Goal: Use online tool/utility

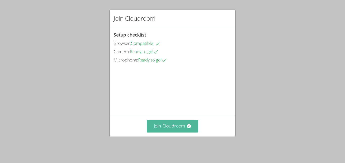
click at [168, 127] on button "Join Cloudroom" at bounding box center [173, 126] width 52 height 12
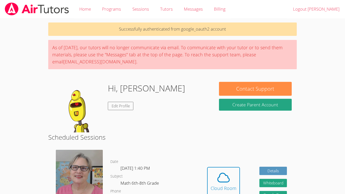
scroll to position [90, 0]
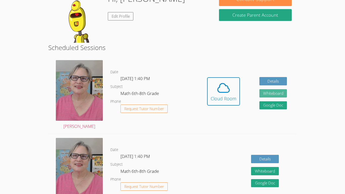
click at [273, 89] on button "Whiteboard" at bounding box center [273, 93] width 28 height 8
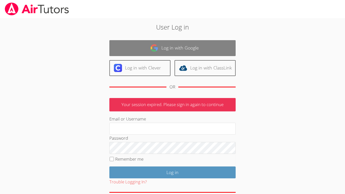
type input "Israel.Chavez-Ventura@d11.org"
click at [219, 52] on link "Log in with Google" at bounding box center [172, 48] width 126 height 16
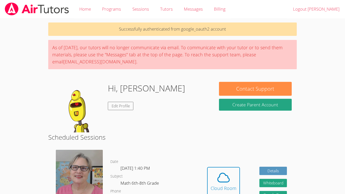
scroll to position [89, 0]
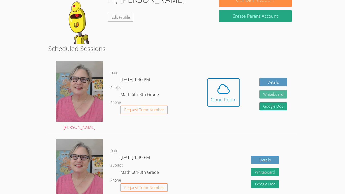
click at [272, 96] on button "Whiteboard" at bounding box center [273, 94] width 28 height 8
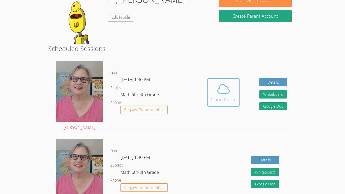
click at [214, 90] on span at bounding box center [223, 89] width 26 height 14
